Goal: Task Accomplishment & Management: Use online tool/utility

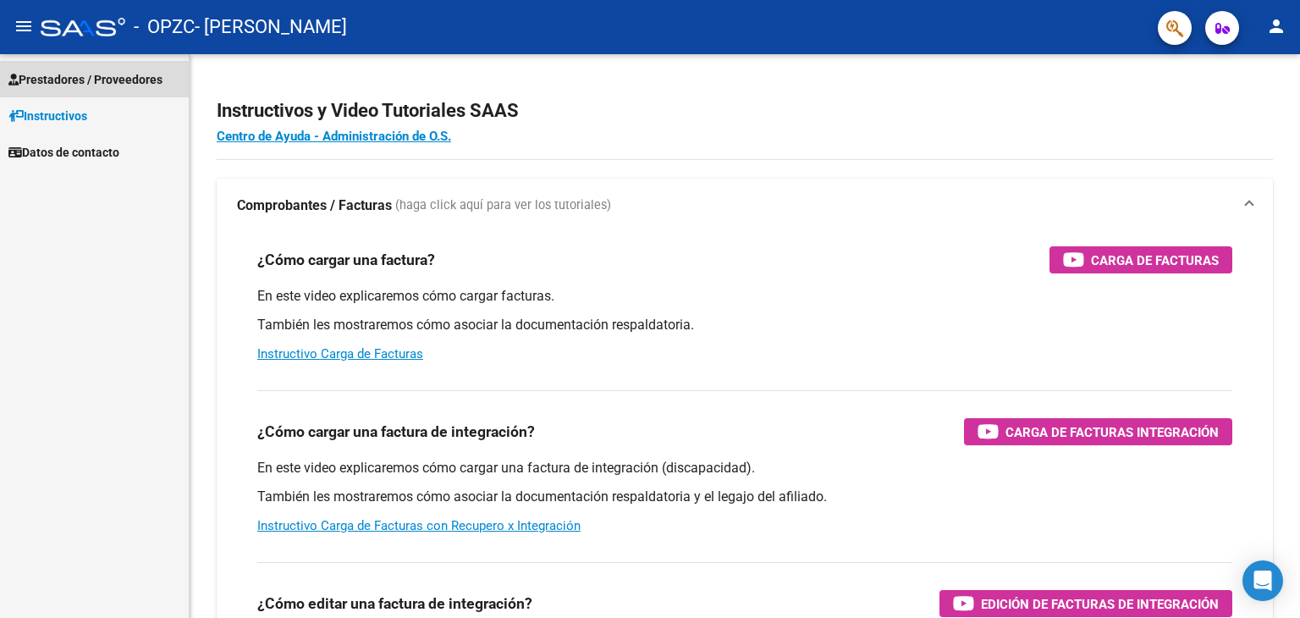
click at [91, 80] on span "Prestadores / Proveedores" at bounding box center [85, 79] width 154 height 19
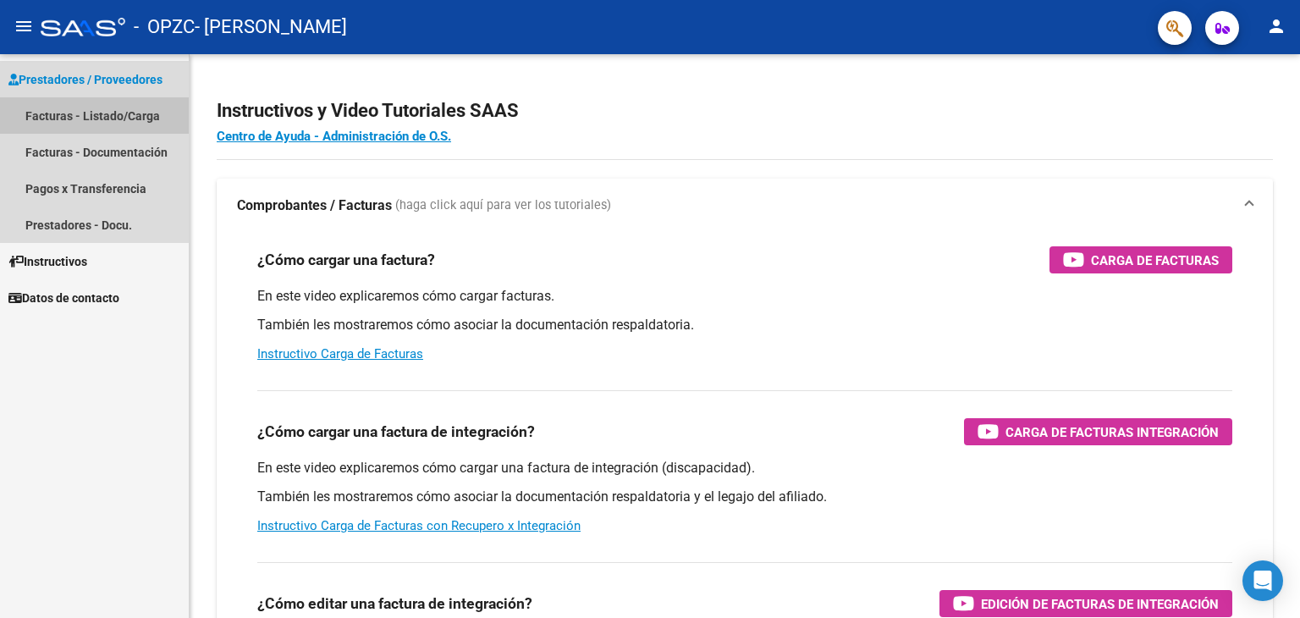
click at [81, 124] on link "Facturas - Listado/Carga" at bounding box center [94, 115] width 189 height 36
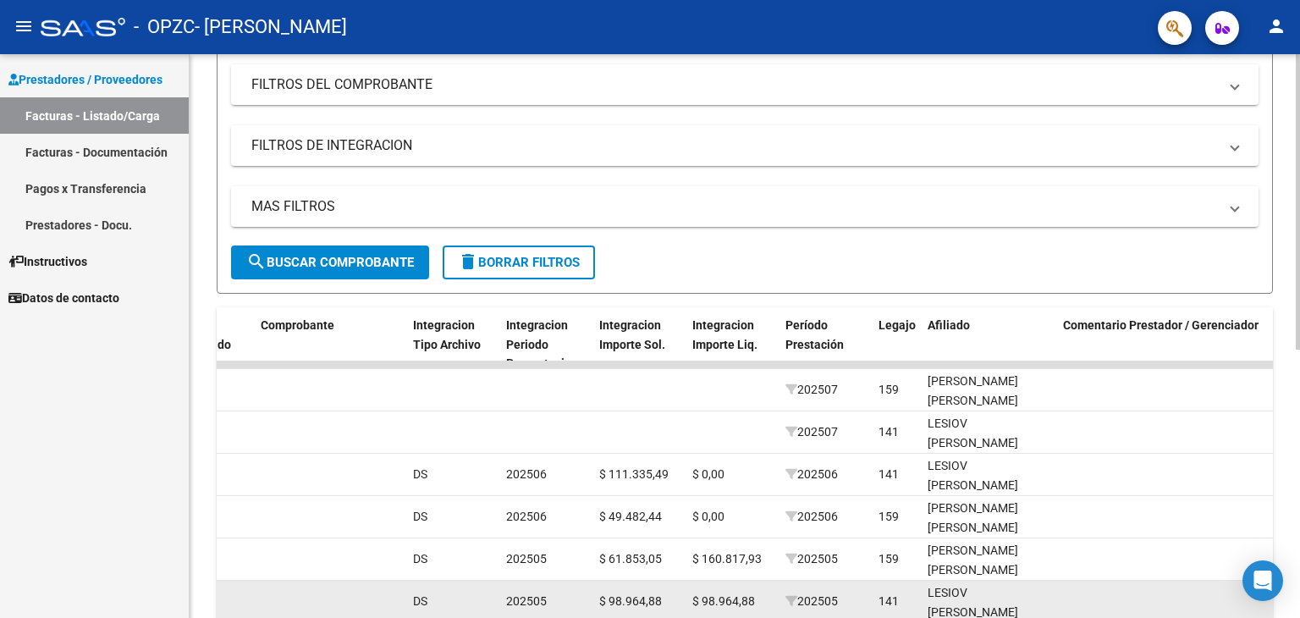
scroll to position [224, 0]
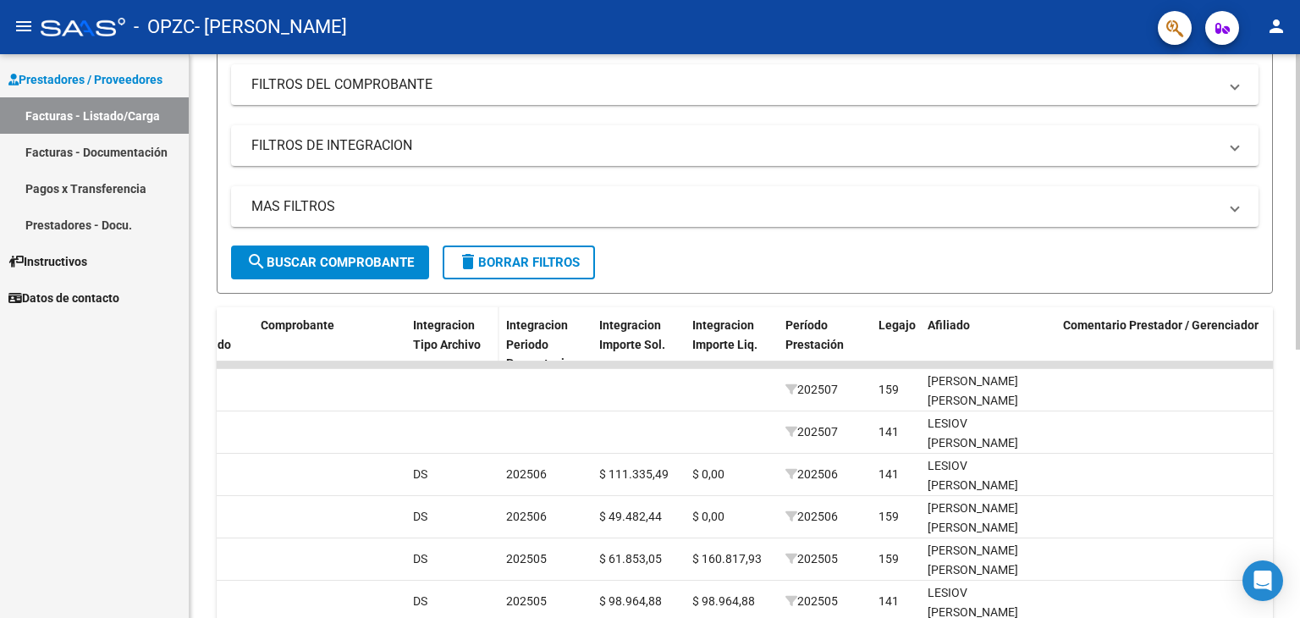
scroll to position [179, 0]
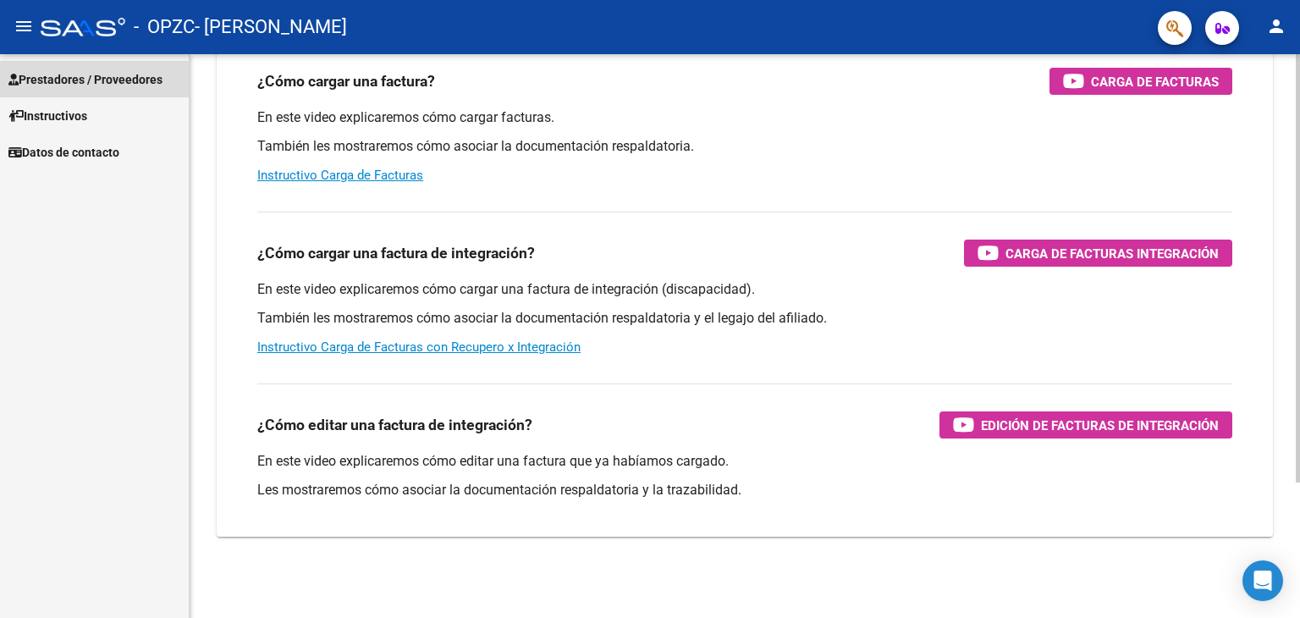
click at [93, 90] on link "Prestadores / Proveedores" at bounding box center [94, 79] width 189 height 36
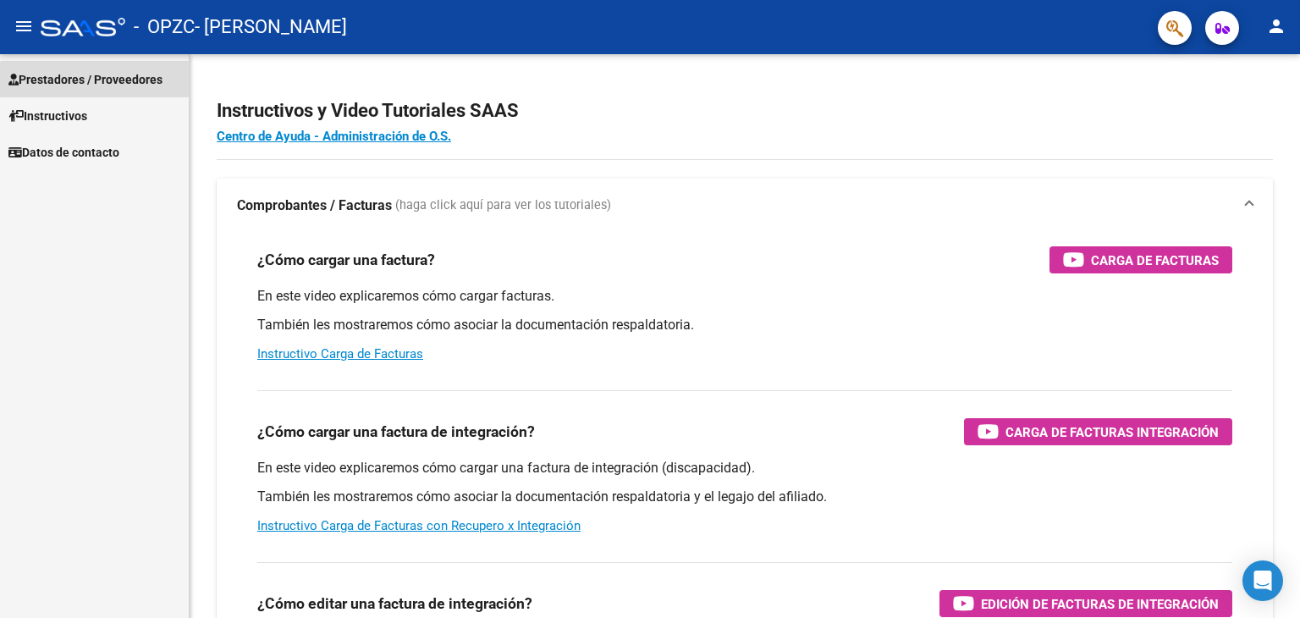
click at [132, 89] on link "Prestadores / Proveedores" at bounding box center [94, 79] width 189 height 36
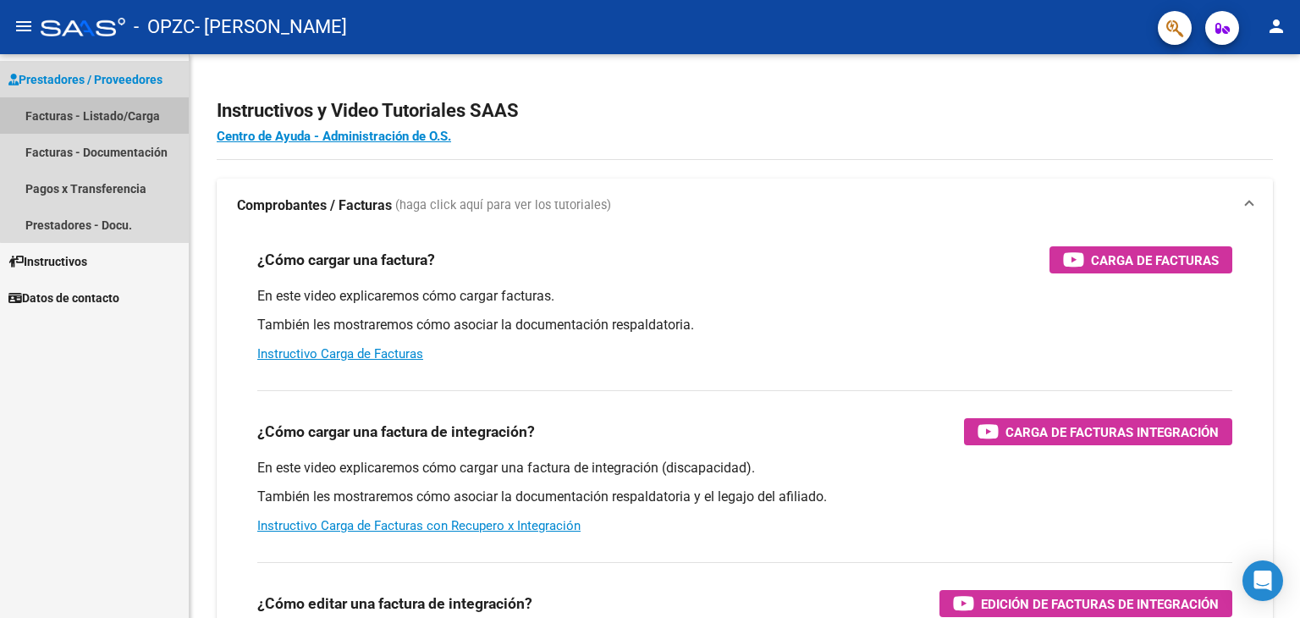
click at [103, 119] on link "Facturas - Listado/Carga" at bounding box center [94, 115] width 189 height 36
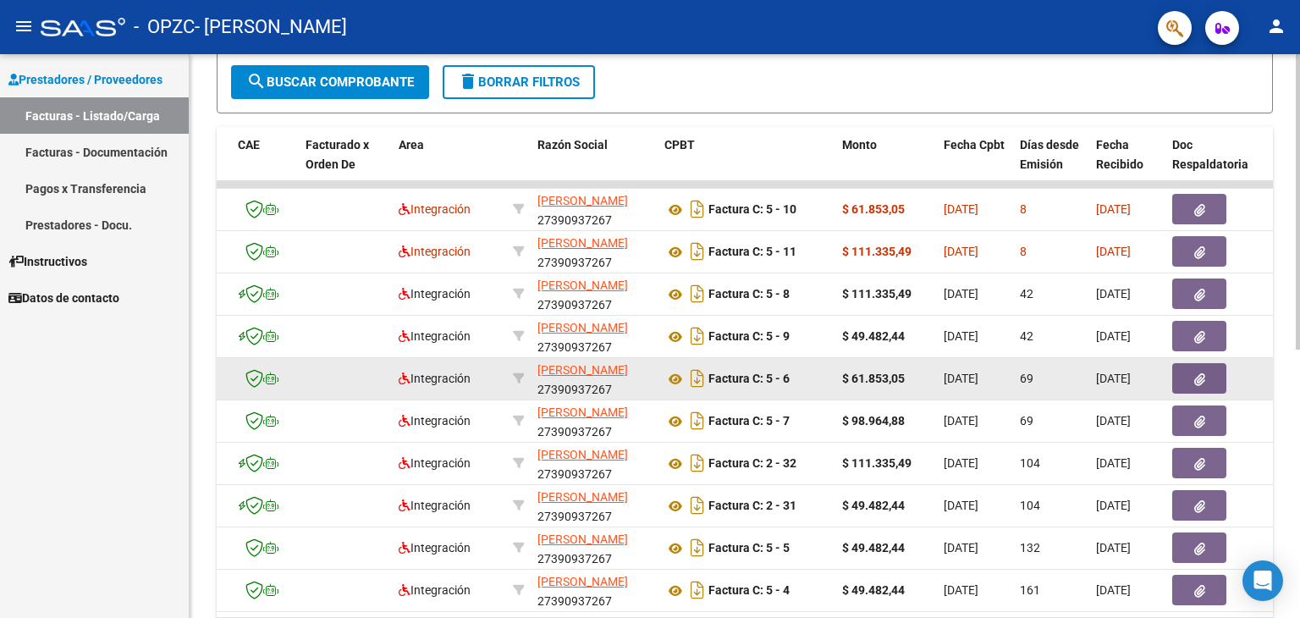
scroll to position [405, 0]
